Goal: Book appointment/travel/reservation

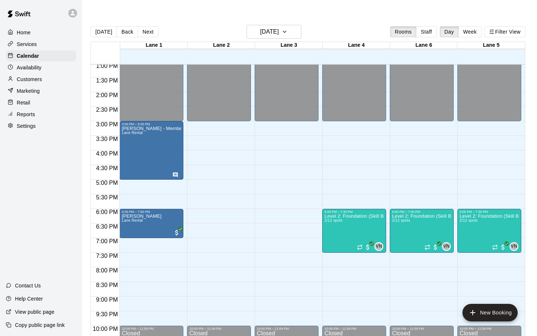
scroll to position [382, 0]
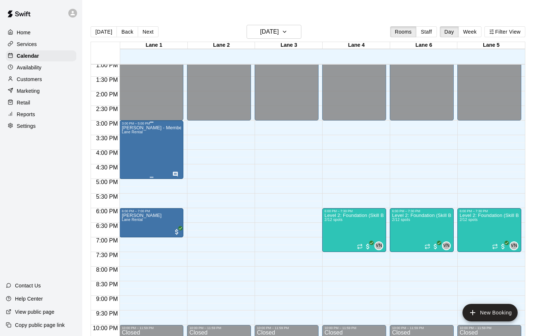
click at [155, 131] on div "Samaarth Patel - Member Lane Rental" at bounding box center [151, 293] width 59 height 336
click at [170, 140] on div at bounding box center [268, 168] width 537 height 336
click at [146, 125] on div "Samaarth Patel - Member Lane Rental" at bounding box center [151, 293] width 59 height 336
click at [129, 119] on icon "edit" at bounding box center [129, 116] width 9 height 9
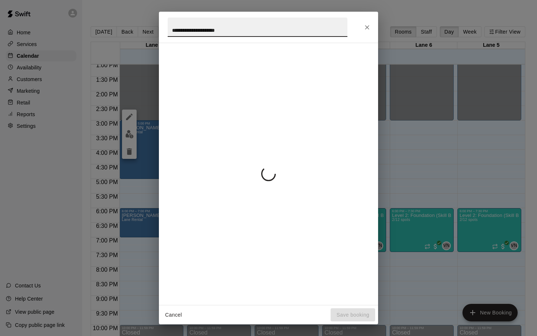
scroll to position [9, 0]
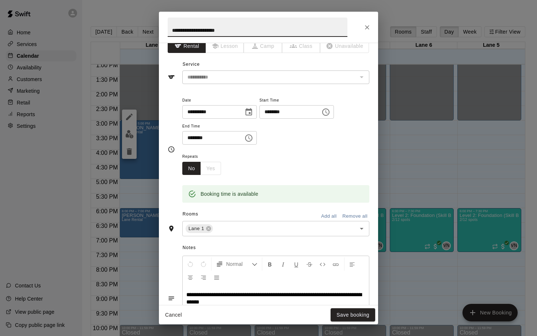
click at [230, 30] on input "**********" at bounding box center [258, 27] width 180 height 19
type input "**********"
click at [353, 311] on button "Save booking" at bounding box center [352, 315] width 45 height 14
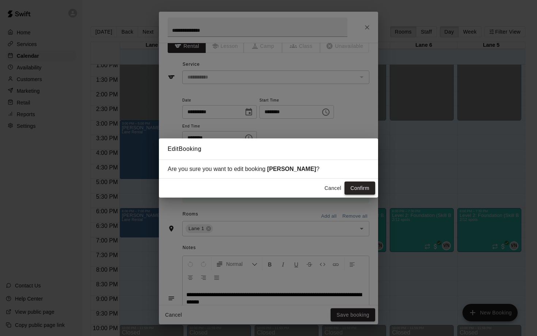
click at [359, 191] on button "Confirm" at bounding box center [359, 188] width 31 height 14
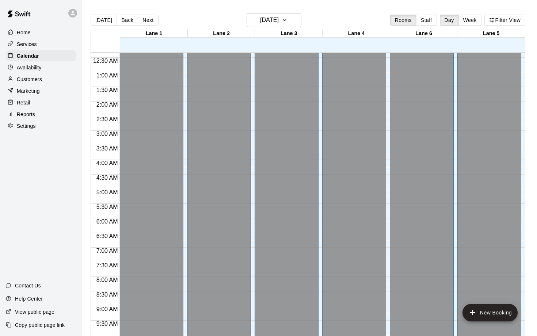
scroll to position [0, 0]
